Goal: Transaction & Acquisition: Purchase product/service

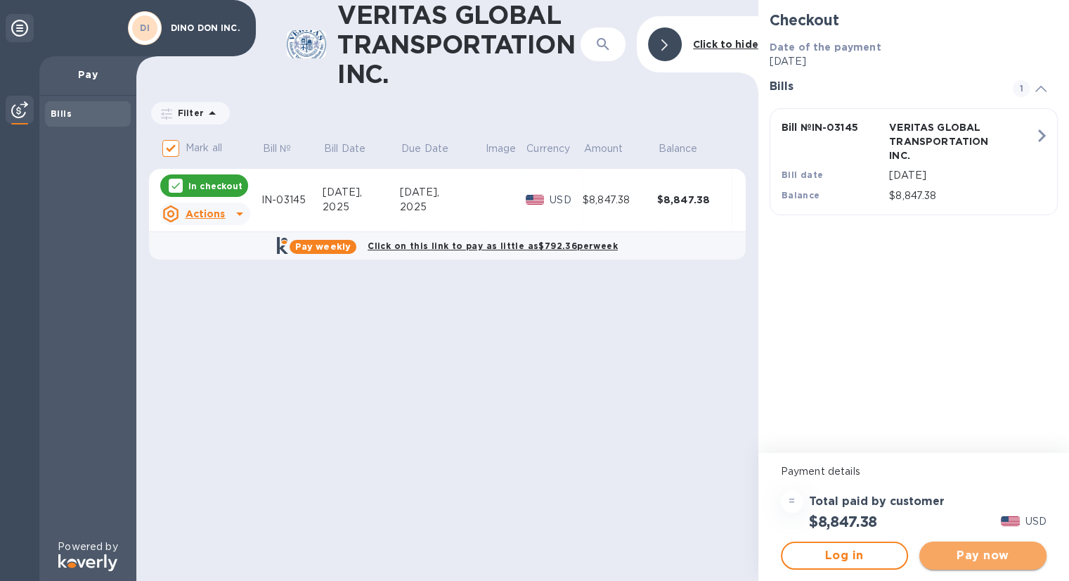
click at [981, 550] on span "Pay now" at bounding box center [983, 555] width 105 height 17
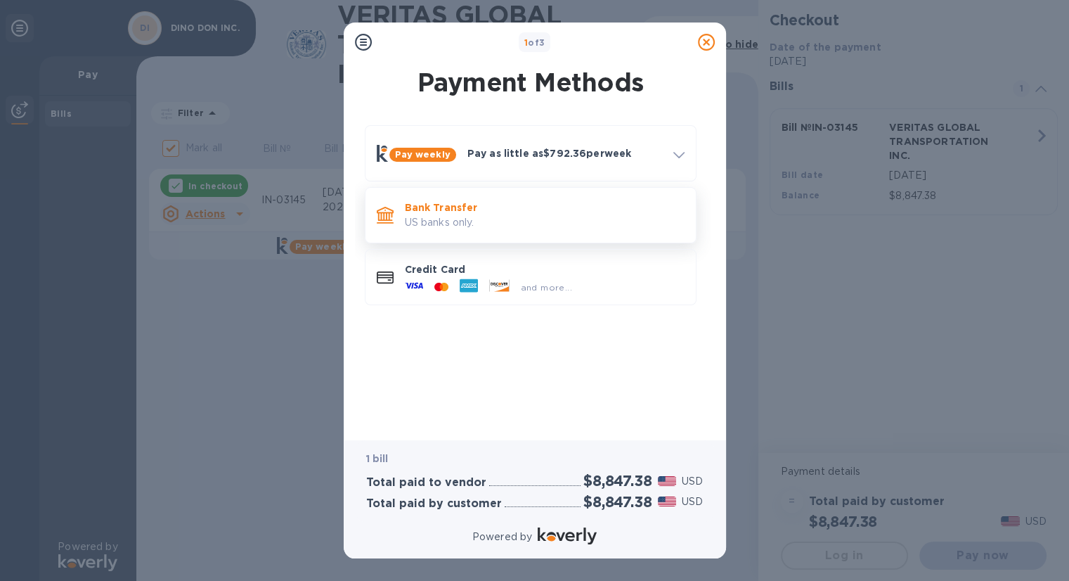
click at [442, 216] on p "US banks only." at bounding box center [545, 222] width 280 height 15
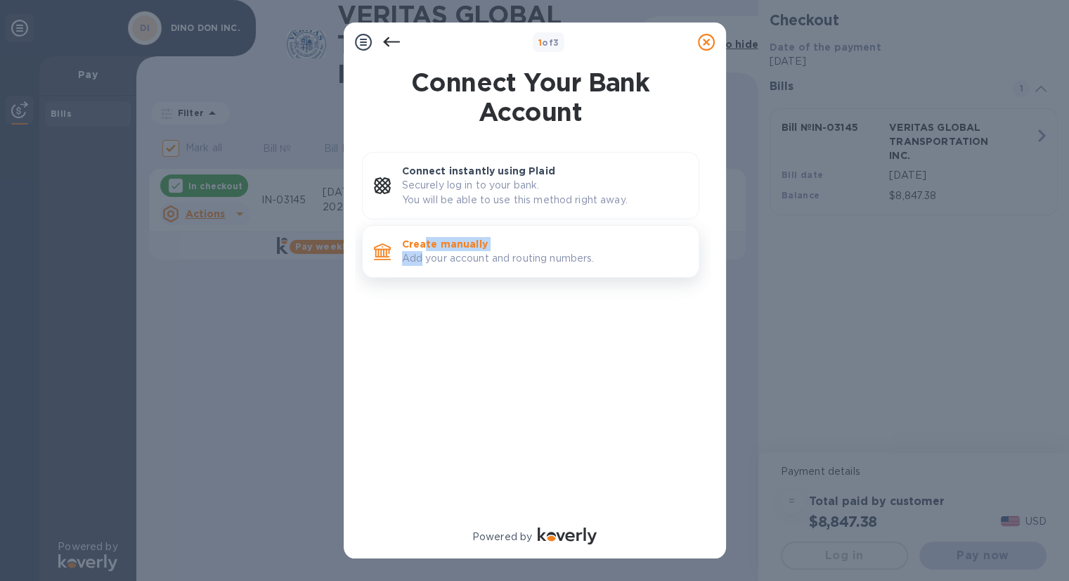
click at [422, 250] on div "Create manually Add your account and routing numbers." at bounding box center [545, 251] width 297 height 40
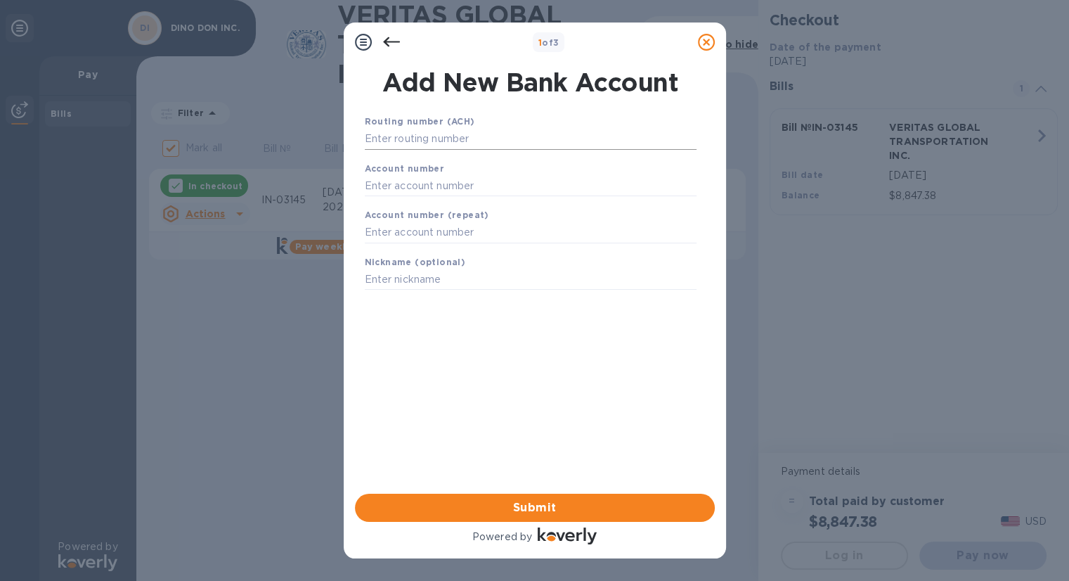
click at [444, 137] on input "text" at bounding box center [531, 139] width 332 height 21
click at [444, 135] on input "text" at bounding box center [531, 139] width 332 height 21
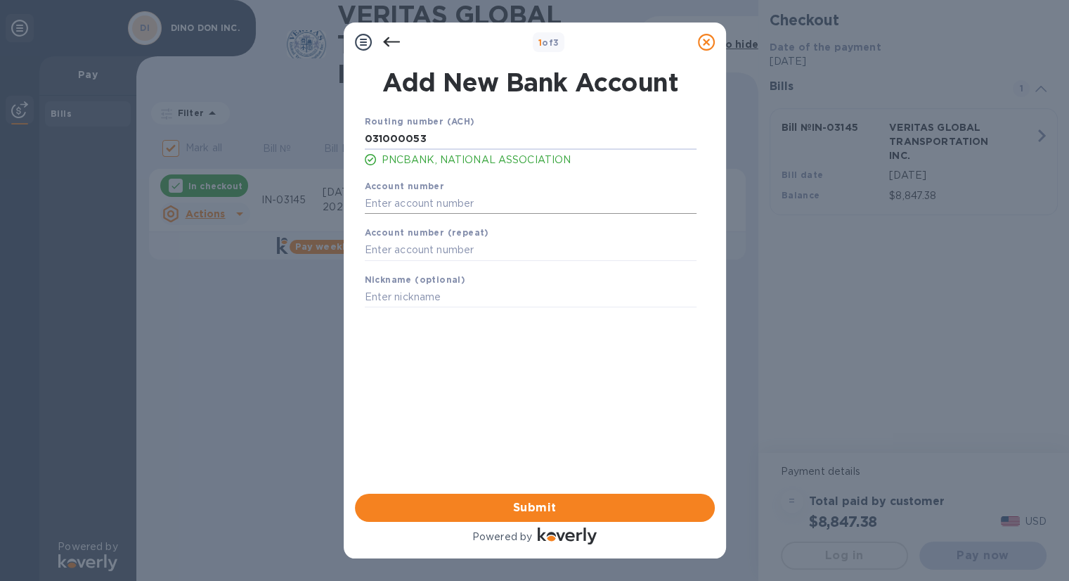
type input "031000053"
click at [406, 200] on input "text" at bounding box center [531, 203] width 332 height 21
type input "8525019149"
click at [434, 257] on input "text" at bounding box center [531, 250] width 332 height 21
type input "8525019149"
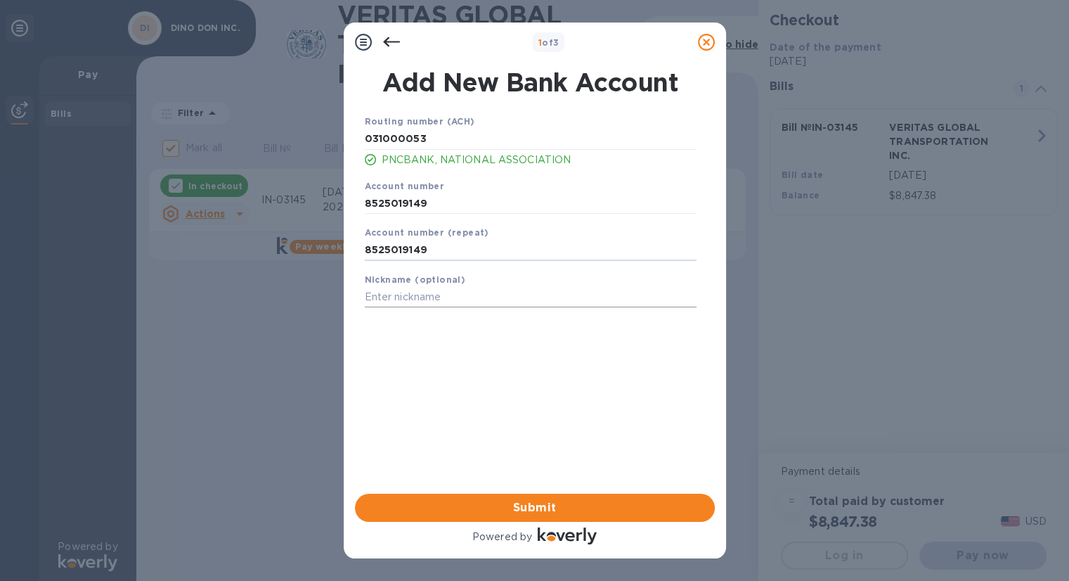
click at [397, 302] on input "text" at bounding box center [531, 297] width 332 height 21
type input "Dino Don"
click at [529, 508] on span "Submit" at bounding box center [534, 507] width 337 height 17
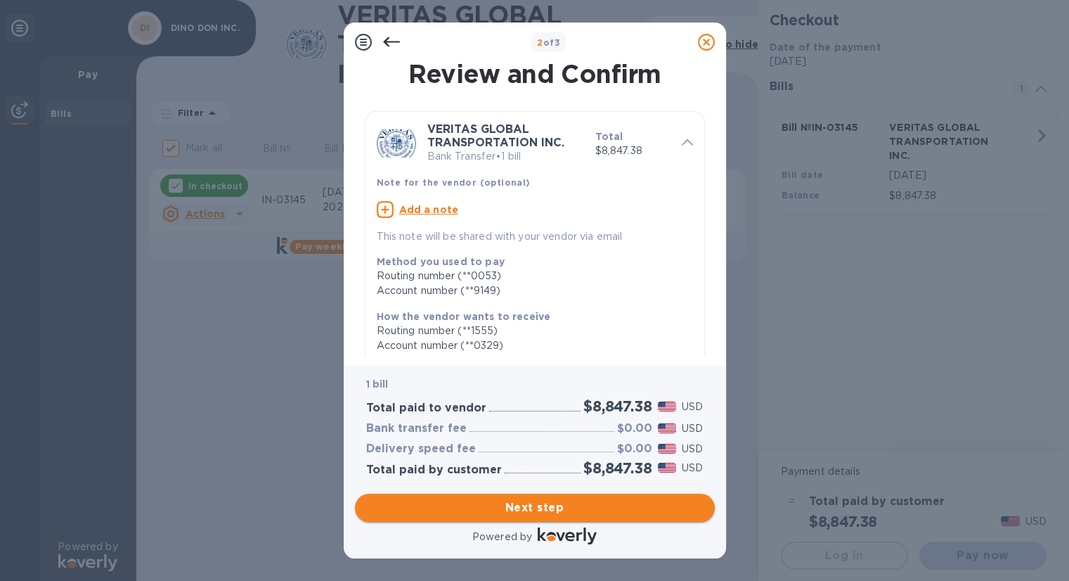
click at [538, 512] on span "Next step" at bounding box center [534, 507] width 337 height 17
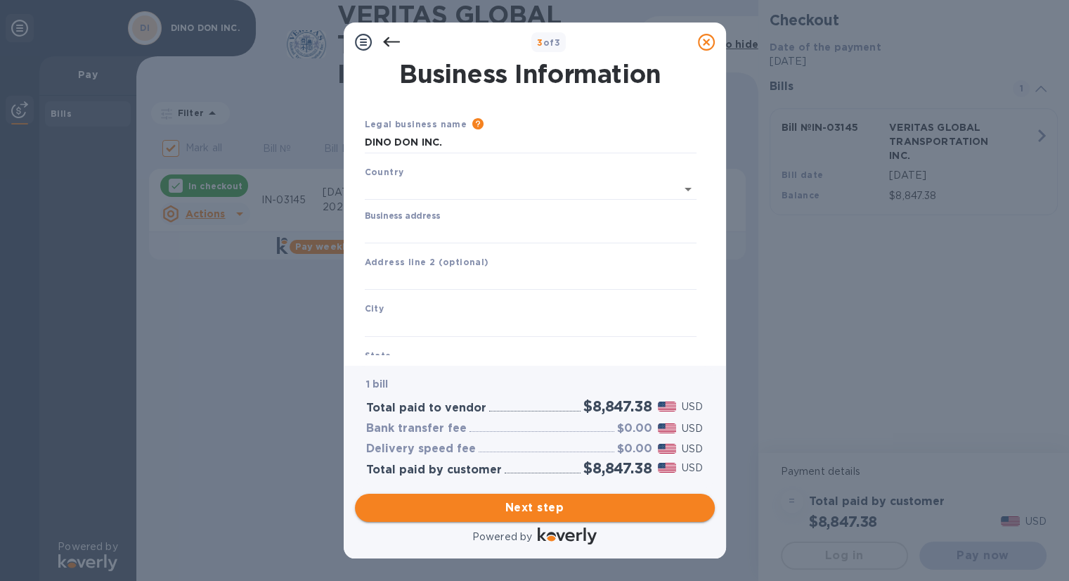
type input "United States"
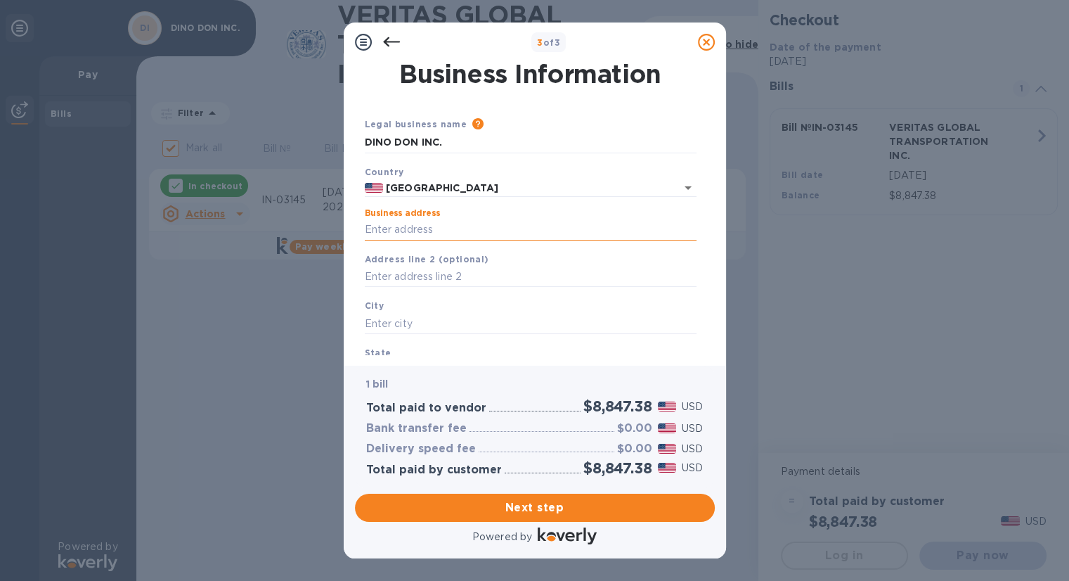
click at [444, 223] on input "Business address" at bounding box center [531, 229] width 332 height 21
type input "1640 Ridley Creek Road"
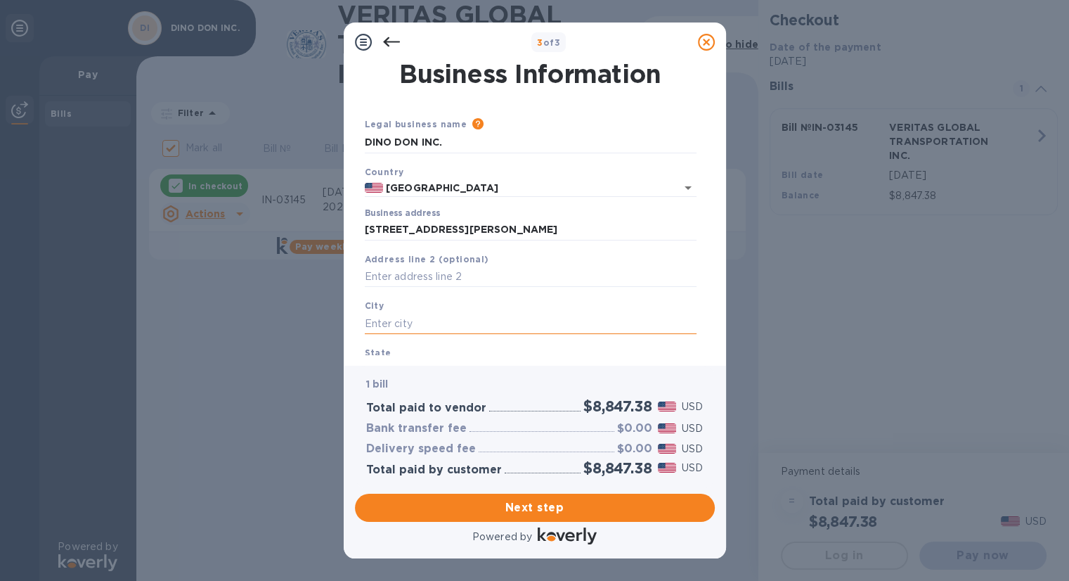
click at [390, 323] on input "text" at bounding box center [531, 323] width 332 height 21
click at [382, 326] on input "text" at bounding box center [531, 323] width 332 height 21
type input "Media"
click at [451, 352] on div "State" at bounding box center [530, 363] width 343 height 47
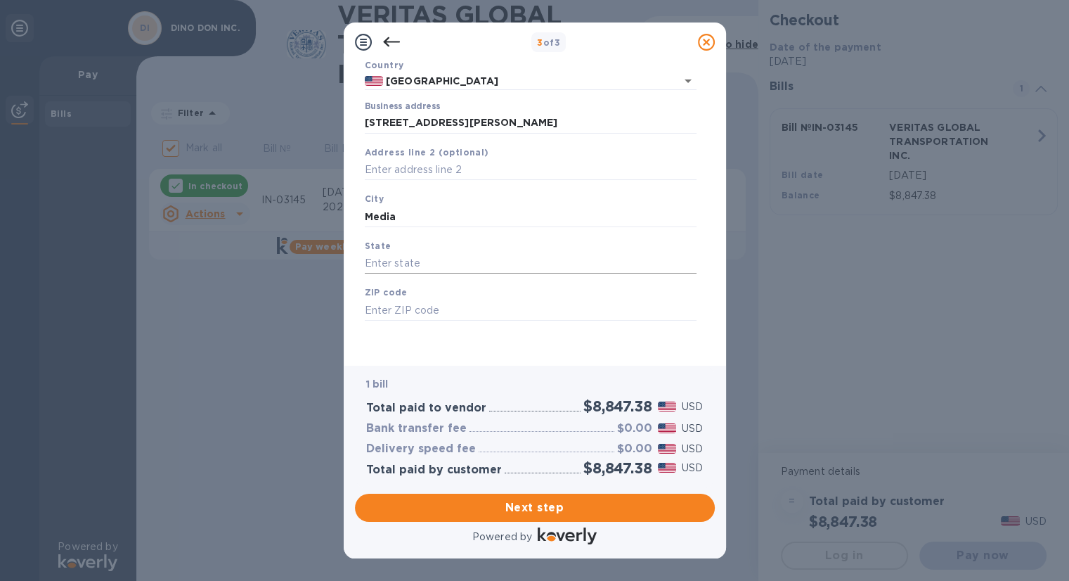
scroll to position [109, 0]
click at [416, 264] on input "text" at bounding box center [531, 263] width 332 height 21
type input "PA"
click at [398, 311] on input "text" at bounding box center [531, 310] width 332 height 21
type input "19063"
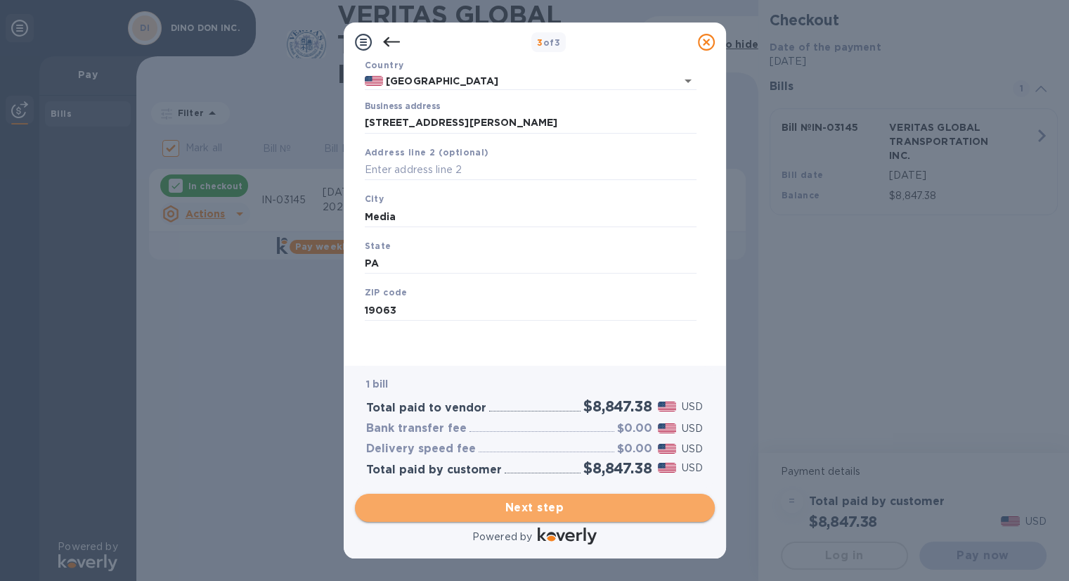
click at [528, 508] on span "Next step" at bounding box center [534, 507] width 337 height 17
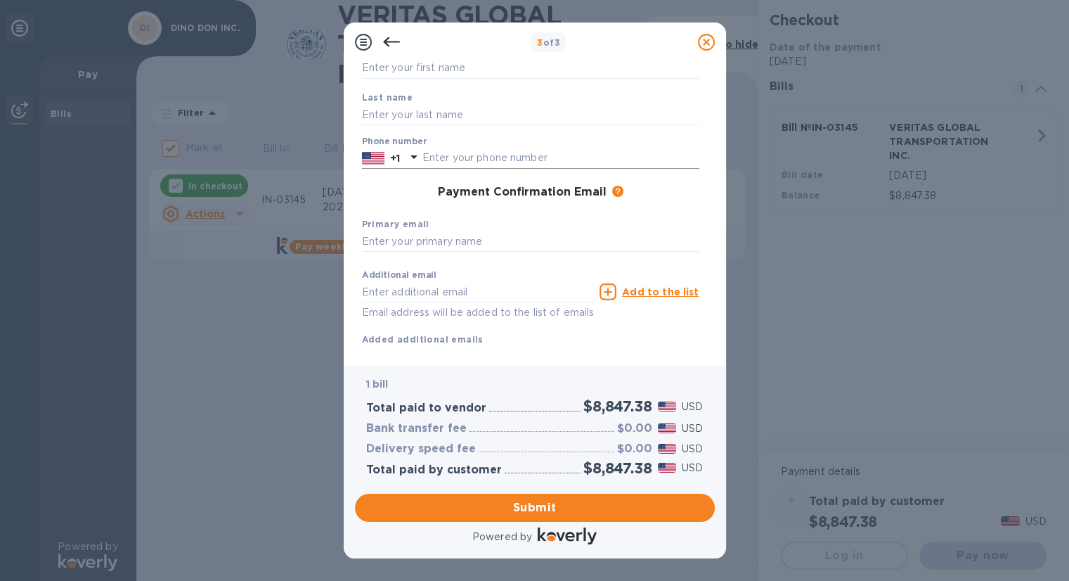
click at [451, 160] on input "text" at bounding box center [561, 158] width 277 height 21
type input "6787606868"
click at [429, 243] on input "text" at bounding box center [530, 241] width 337 height 21
type input "tandrews@dinodoninc.com"
click at [405, 293] on input "text" at bounding box center [478, 291] width 233 height 21
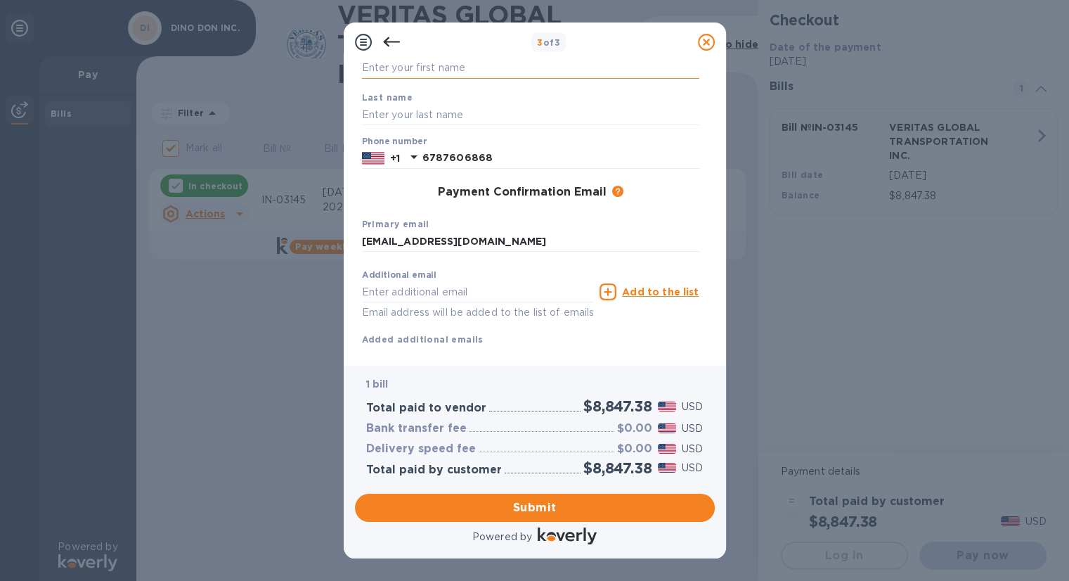
click at [406, 63] on input "text" at bounding box center [530, 68] width 337 height 21
type input "[PERSON_NAME]"
click at [398, 116] on input "text" at bounding box center [530, 114] width 337 height 21
type input "[PERSON_NAME]"
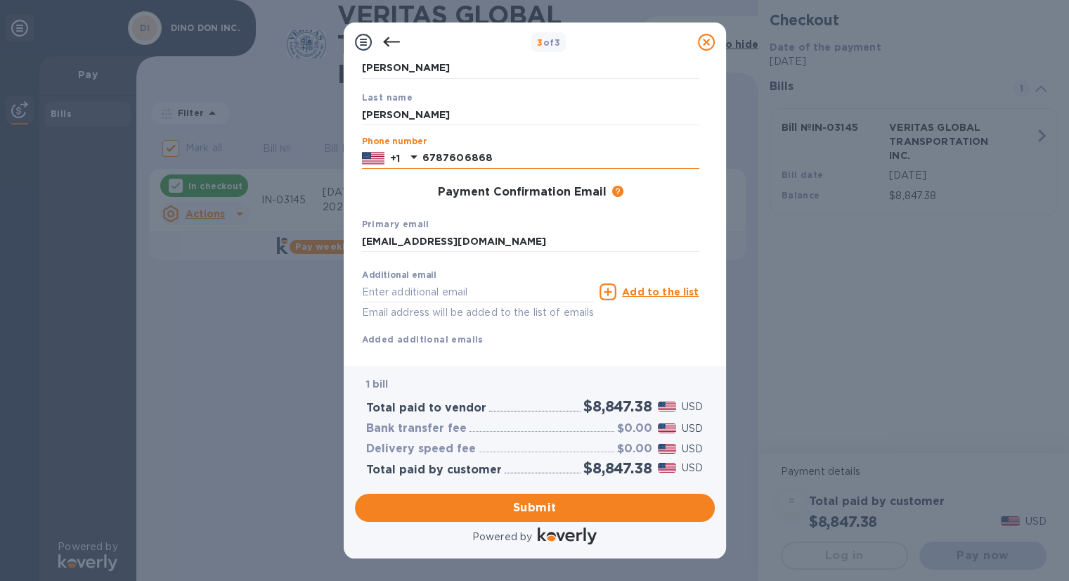
click at [565, 153] on input "6787606868" at bounding box center [561, 158] width 277 height 21
click at [536, 506] on span "Submit" at bounding box center [534, 507] width 337 height 17
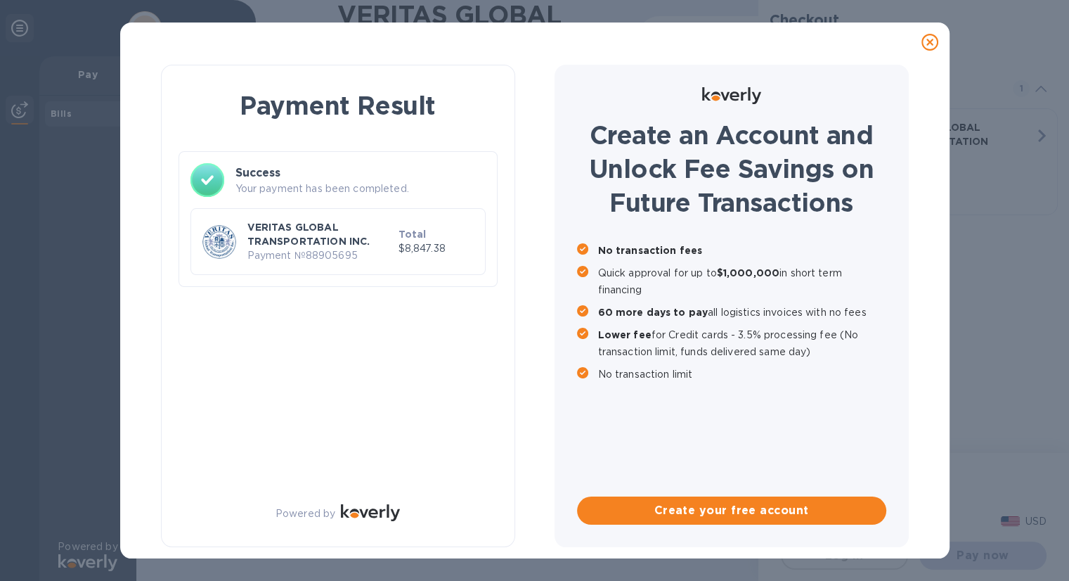
checkbox input "false"
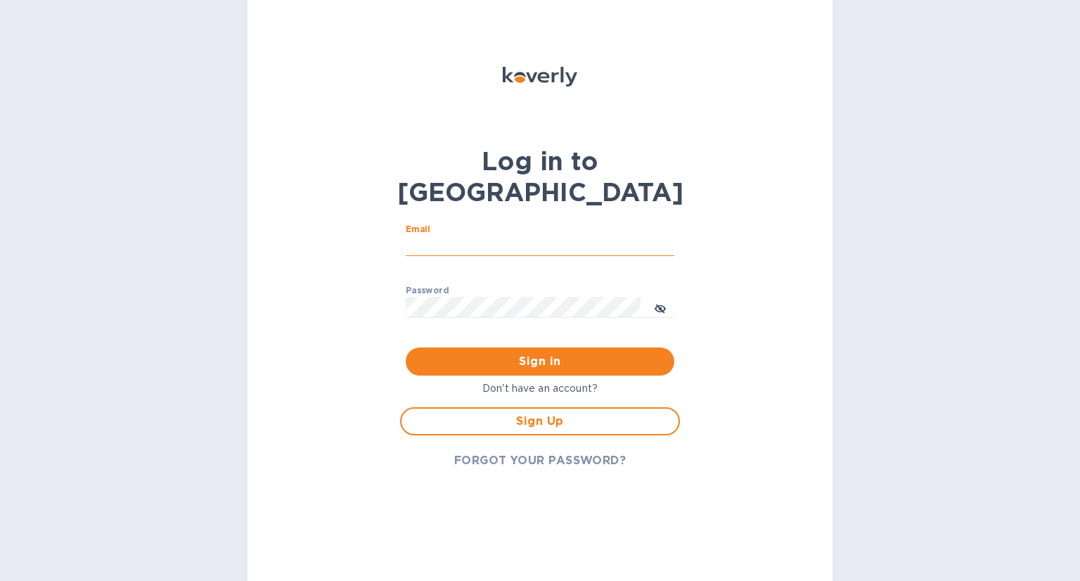
click at [488, 236] on input "Email" at bounding box center [540, 246] width 269 height 21
type input "[EMAIL_ADDRESS][DOMAIN_NAME]"
click at [541, 353] on span "Sign in" at bounding box center [540, 361] width 246 height 17
